Goal: Information Seeking & Learning: Learn about a topic

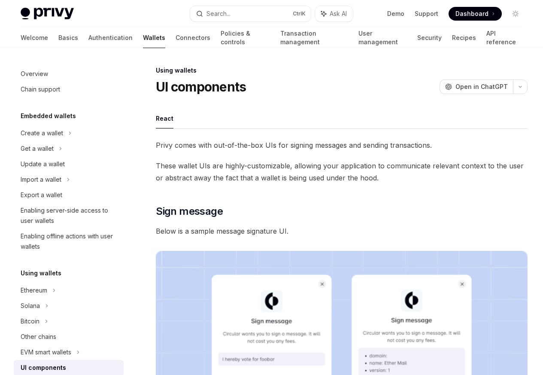
scroll to position [156, 0]
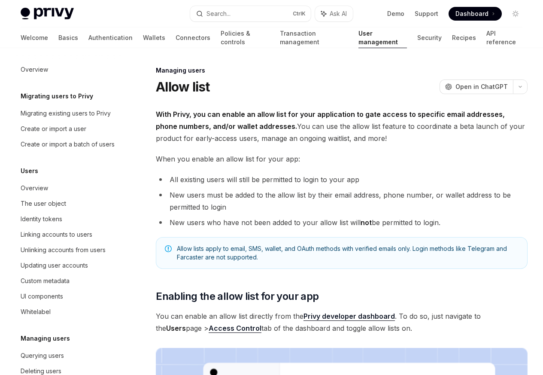
scroll to position [121, 0]
